Goal: Task Accomplishment & Management: Use online tool/utility

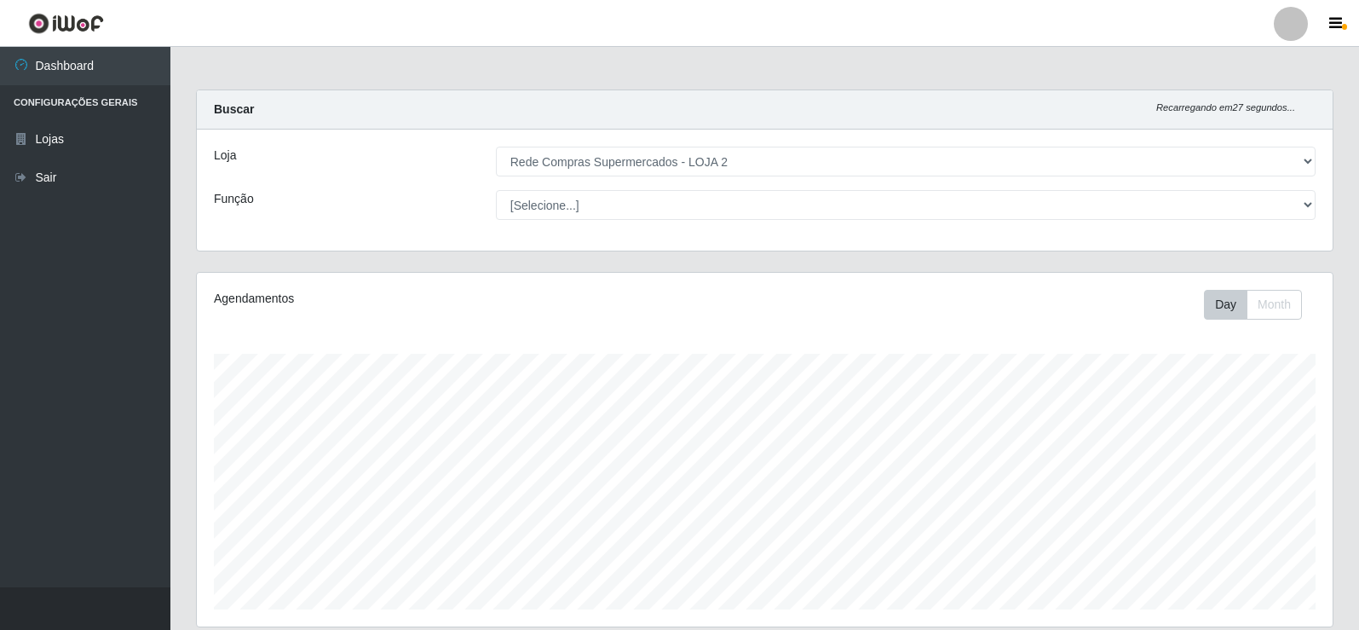
select select "161"
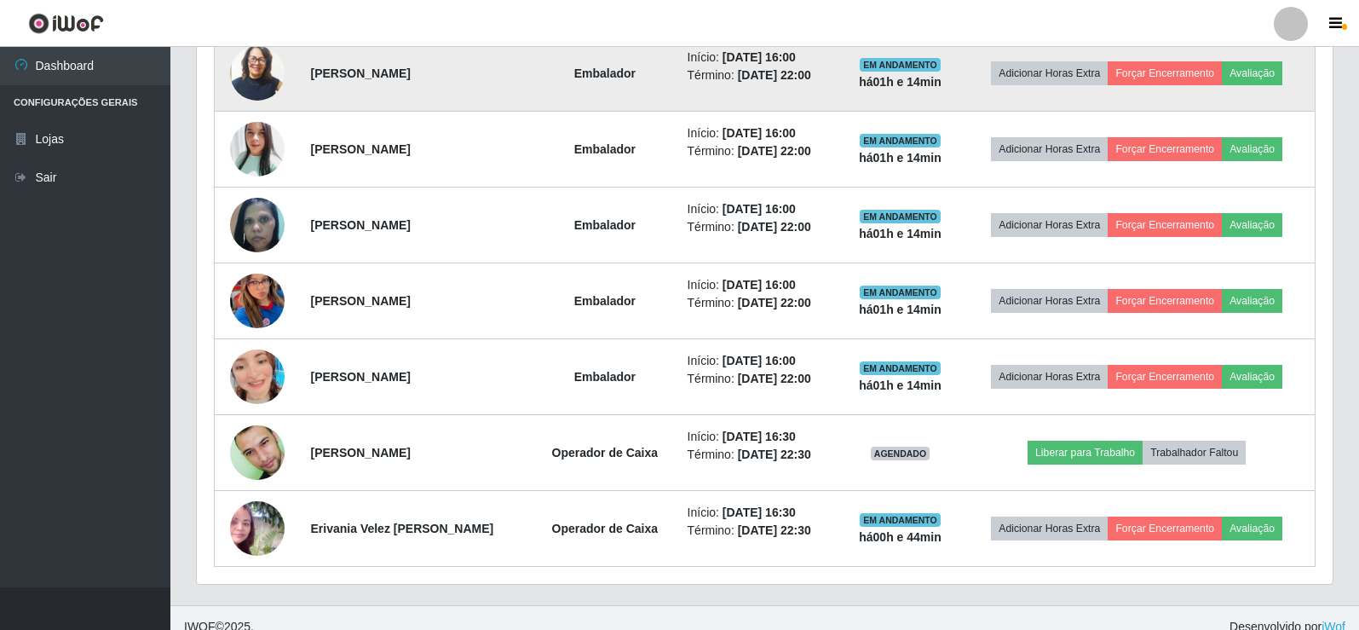
scroll to position [957, 0]
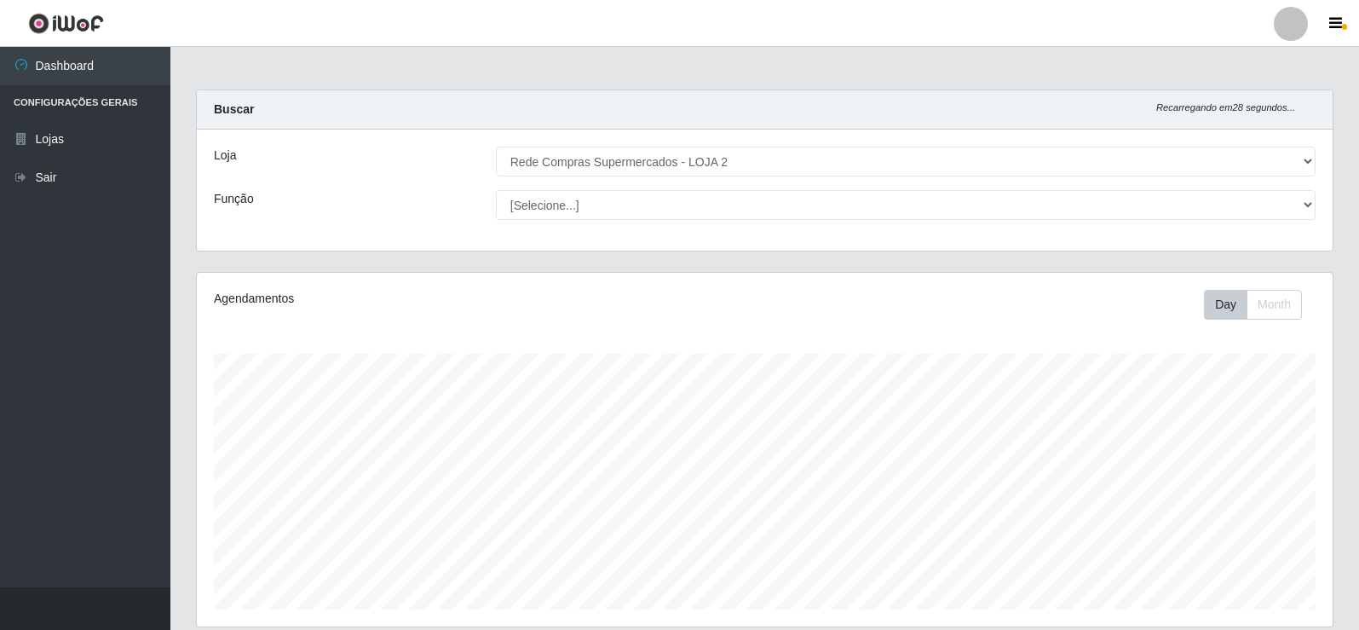
select select "161"
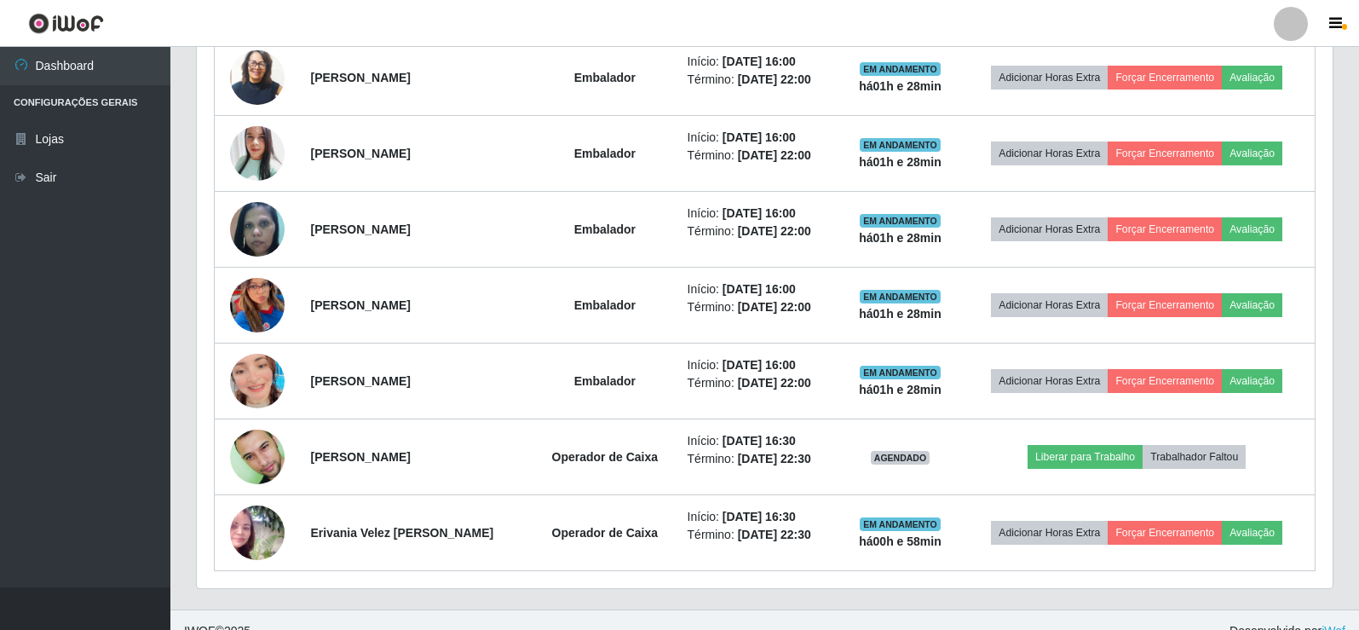
scroll to position [957, 0]
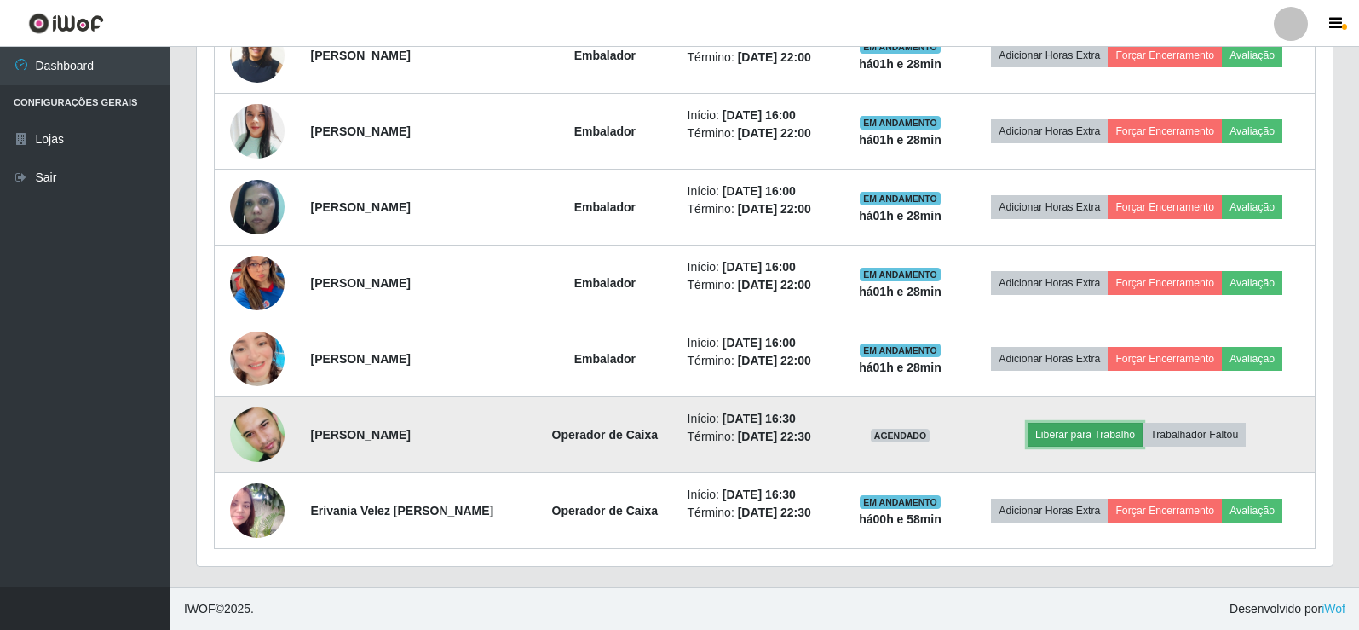
click at [1102, 437] on button "Liberar para Trabalho" at bounding box center [1085, 435] width 115 height 24
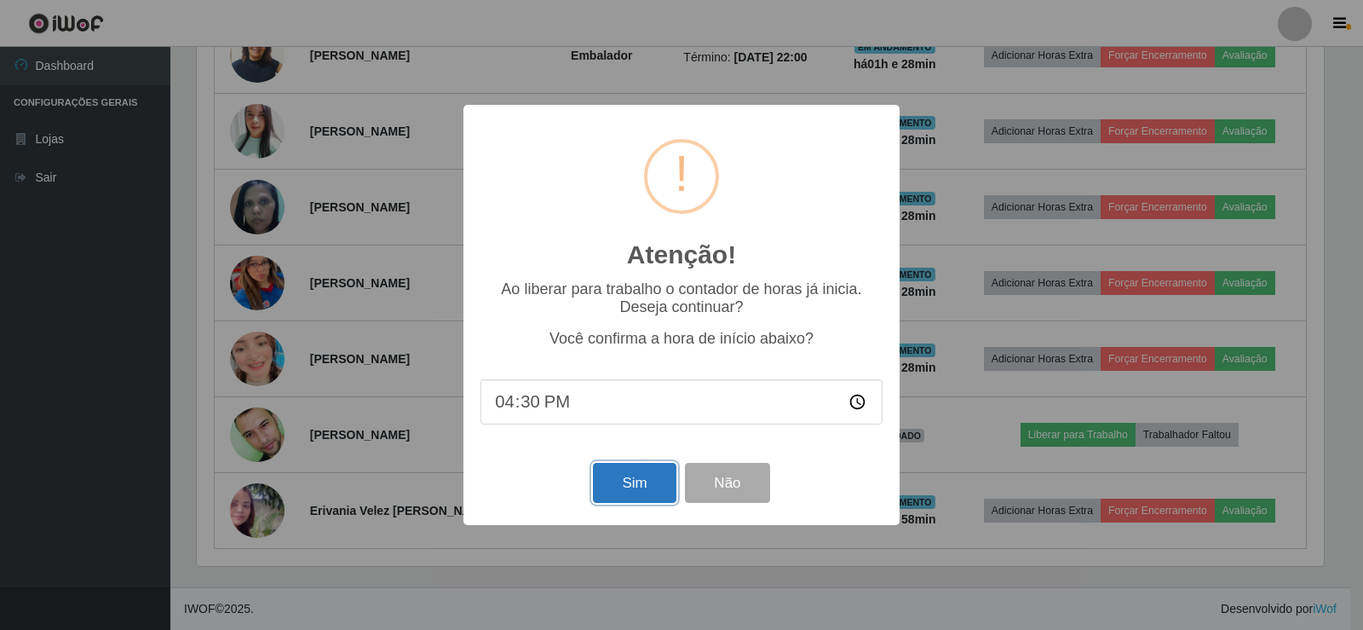
click at [656, 492] on button "Sim" at bounding box center [634, 483] width 83 height 40
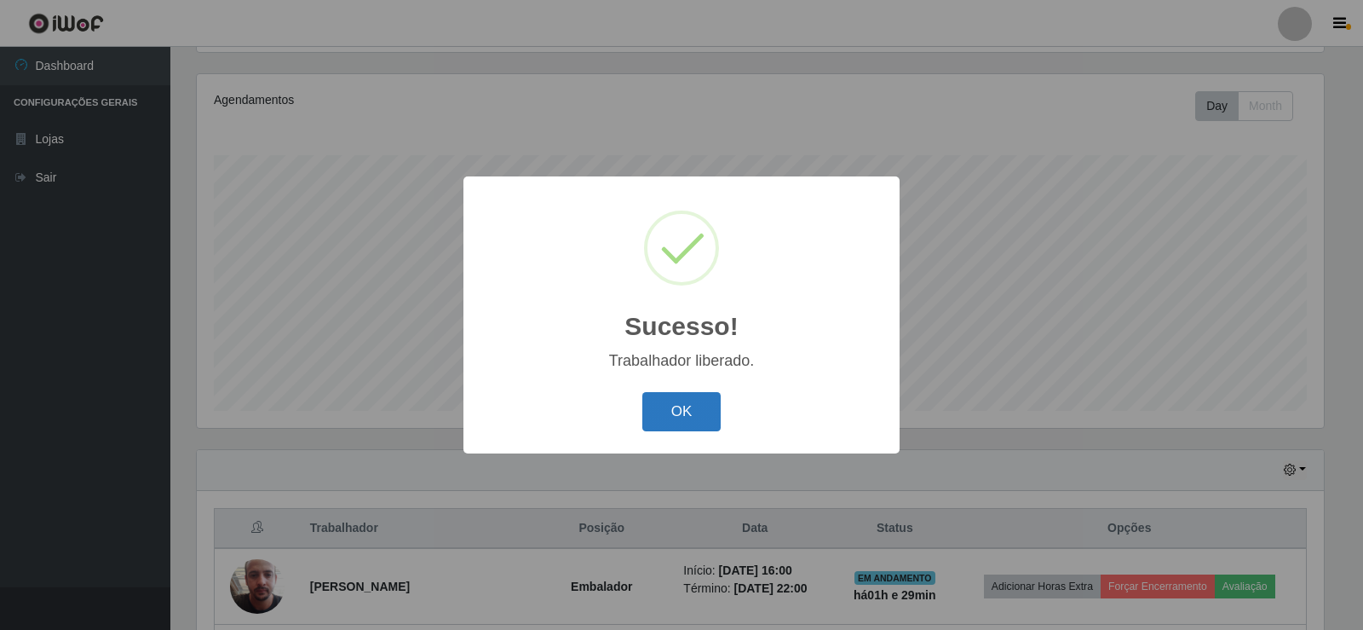
click at [687, 412] on button "OK" at bounding box center [681, 412] width 79 height 40
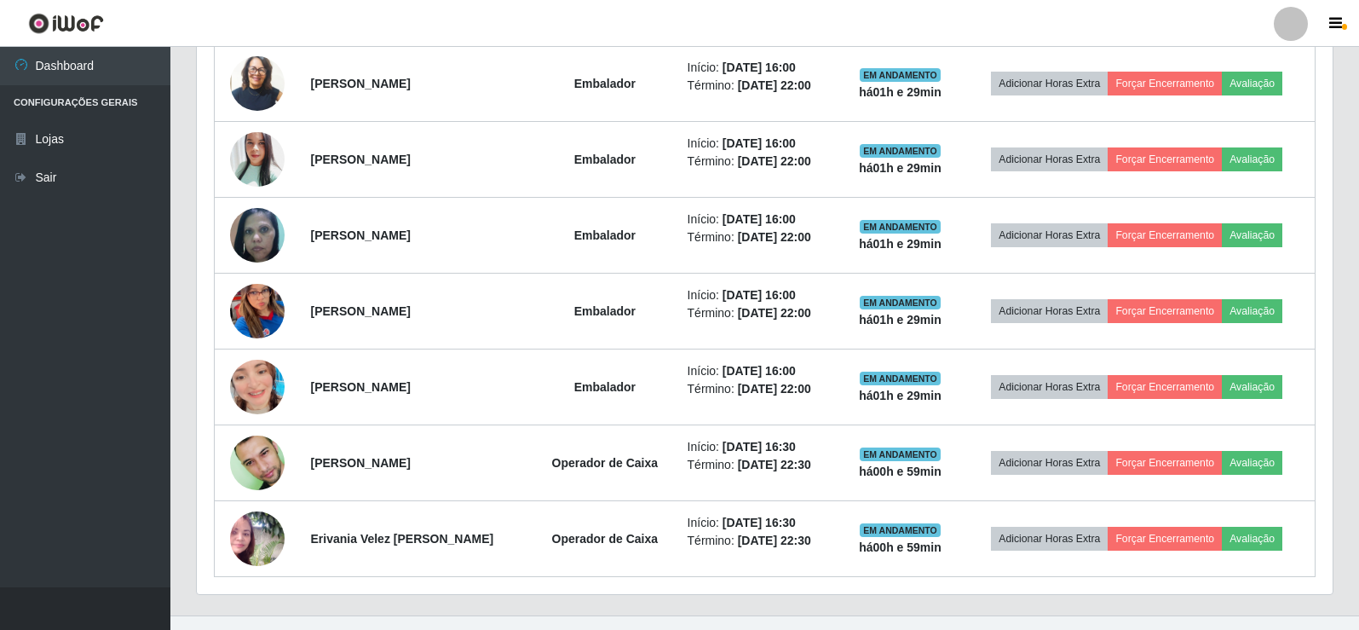
scroll to position [957, 0]
